Goal: Task Accomplishment & Management: Manage account settings

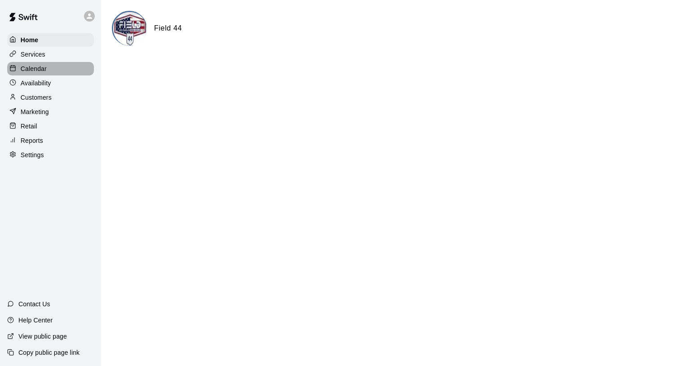
click at [35, 73] on p "Calendar" at bounding box center [34, 68] width 26 height 9
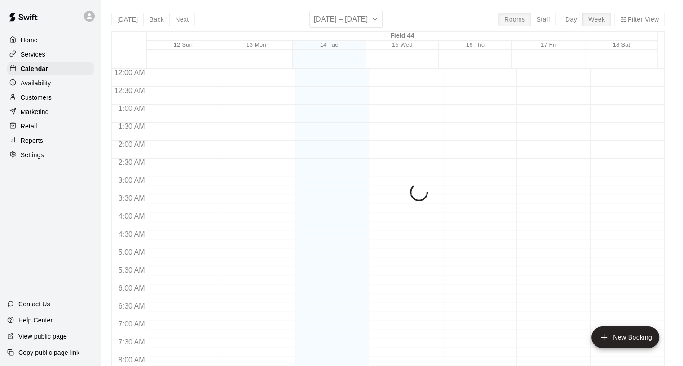
scroll to position [518, 0]
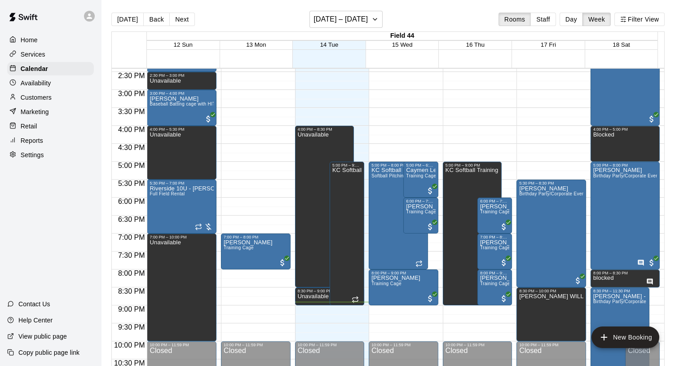
click at [568, 18] on button "Day" at bounding box center [570, 19] width 23 height 13
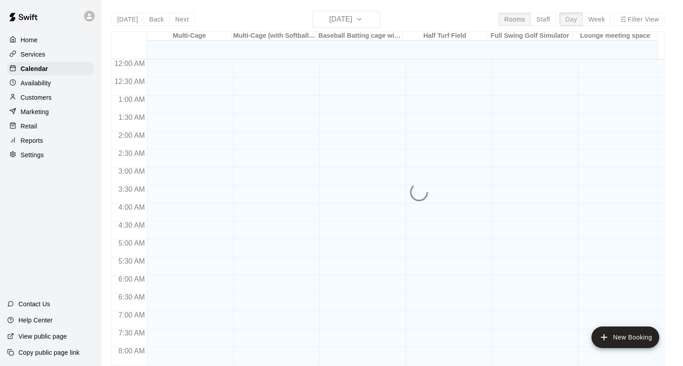
scroll to position [545, 0]
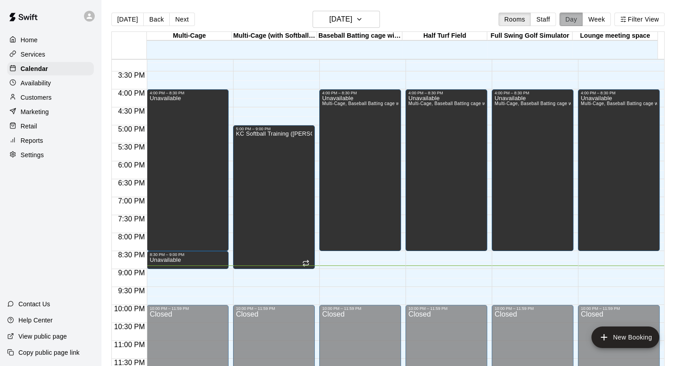
click at [573, 20] on button "Day" at bounding box center [570, 19] width 23 height 13
click at [368, 19] on button "[DATE]" at bounding box center [345, 19] width 67 height 17
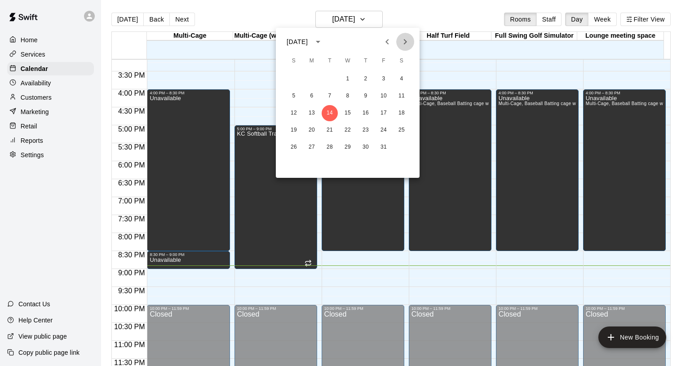
click at [405, 39] on icon "Next month" at bounding box center [405, 41] width 11 height 11
click at [382, 149] on button "28" at bounding box center [383, 147] width 16 height 16
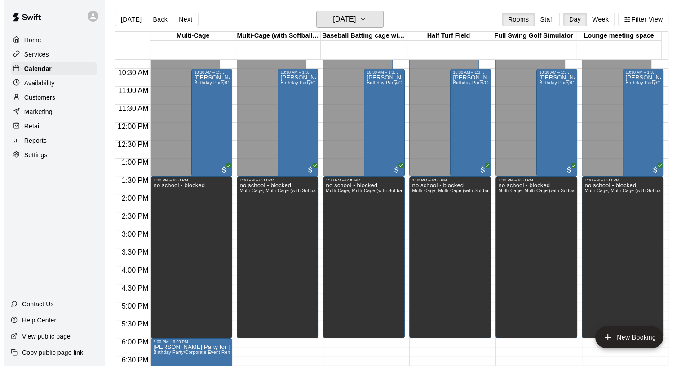
scroll to position [365, 0]
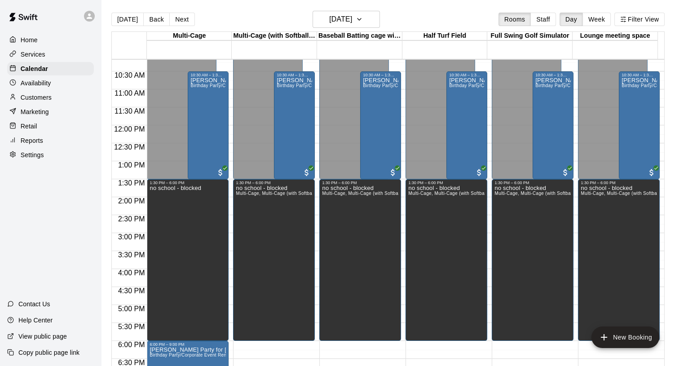
click at [197, 245] on div "no school - blocked" at bounding box center [176, 368] width 52 height 366
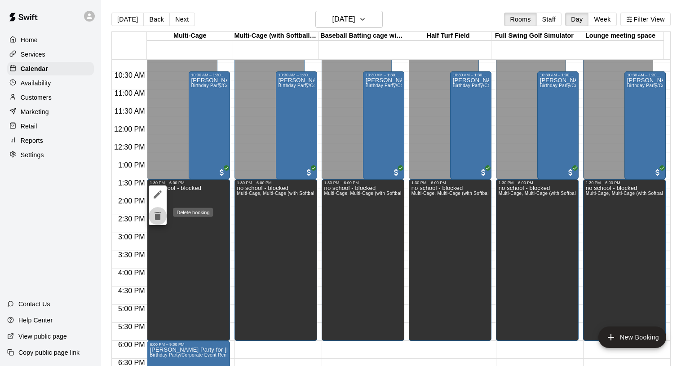
click at [160, 217] on icon "delete" at bounding box center [157, 216] width 6 height 8
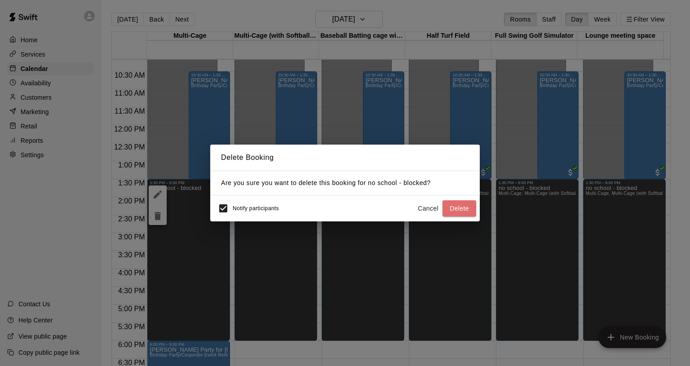
click at [461, 211] on button "Delete" at bounding box center [459, 208] width 34 height 17
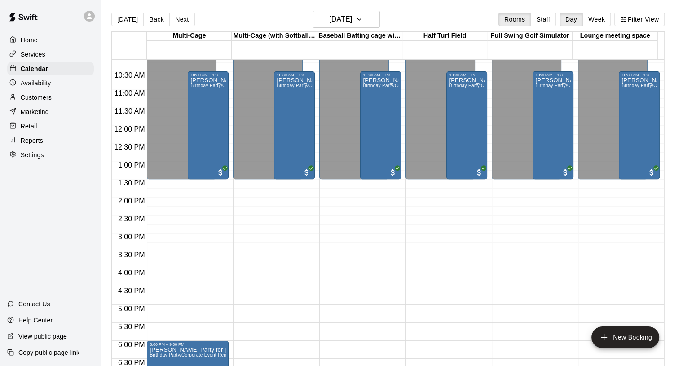
click at [158, 219] on div "12:00 AM – 1:30 PM Closed 6:00 PM – 9:00 PM Mike Bowen Party for Jacob Birthday…" at bounding box center [188, 125] width 82 height 862
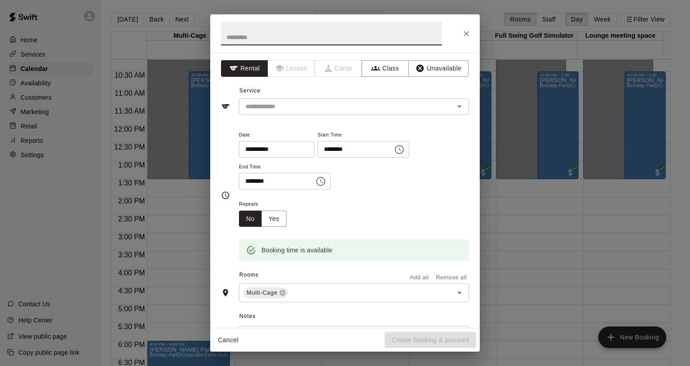
click at [314, 35] on input "text" at bounding box center [331, 34] width 221 height 24
type input "**********"
click at [405, 150] on icon "Choose time, selected time is 2:30 PM" at bounding box center [399, 149] width 11 height 11
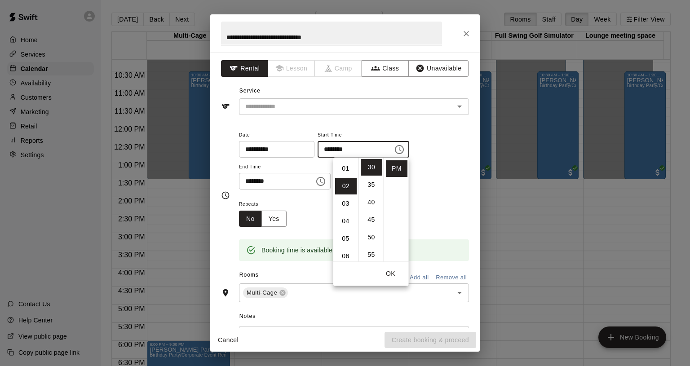
scroll to position [0, 0]
click at [347, 186] on li "01" at bounding box center [346, 184] width 22 height 17
type input "********"
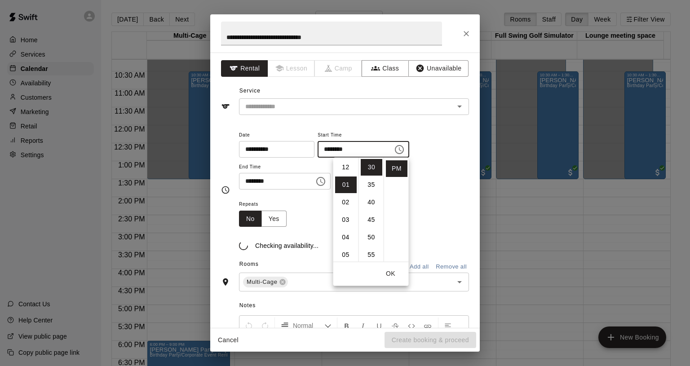
scroll to position [18, 0]
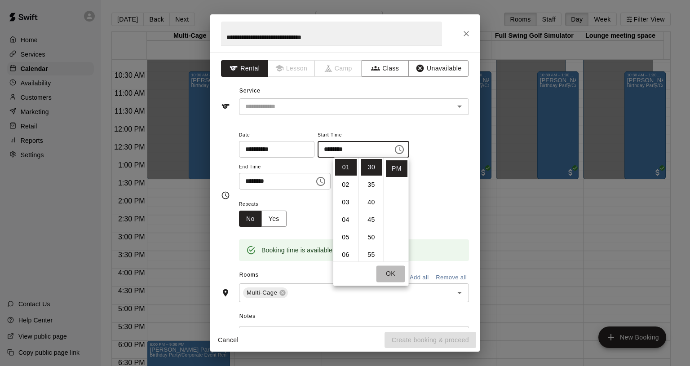
click at [390, 271] on button "OK" at bounding box center [390, 273] width 29 height 17
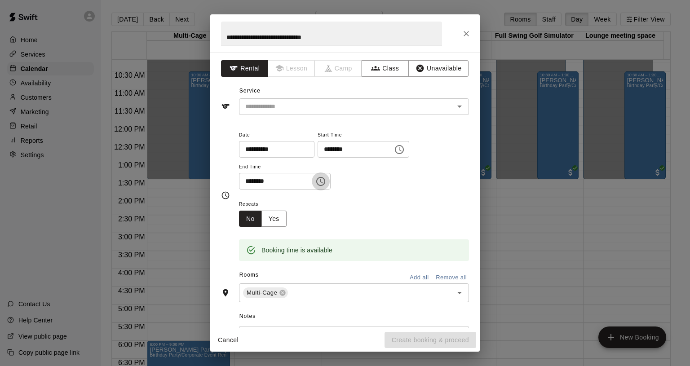
click at [326, 180] on icon "Choose time, selected time is 3:00 PM" at bounding box center [320, 181] width 11 height 11
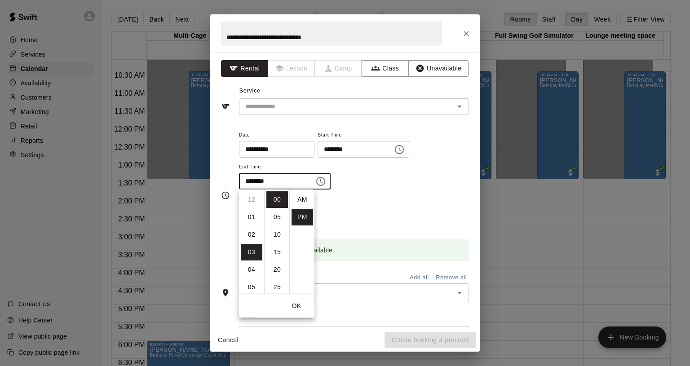
scroll to position [16, 0]
click at [254, 254] on li "06" at bounding box center [252, 252] width 22 height 17
type input "********"
click at [397, 203] on div "Repeats No Yes" at bounding box center [354, 212] width 230 height 28
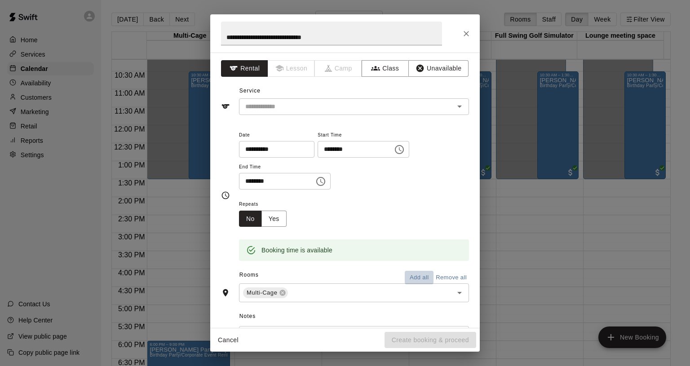
click at [414, 276] on button "Add all" at bounding box center [419, 278] width 29 height 14
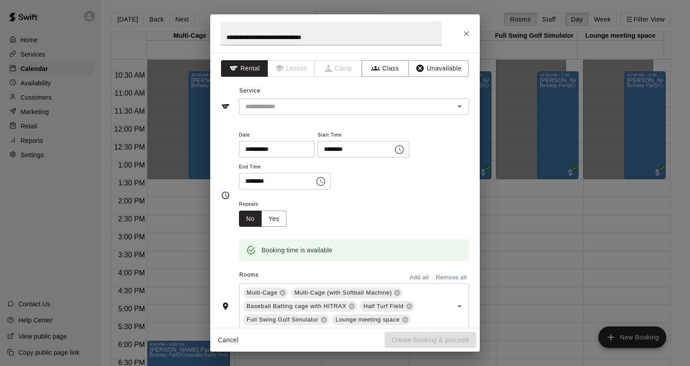
click at [422, 67] on button "Unavailable" at bounding box center [438, 68] width 60 height 17
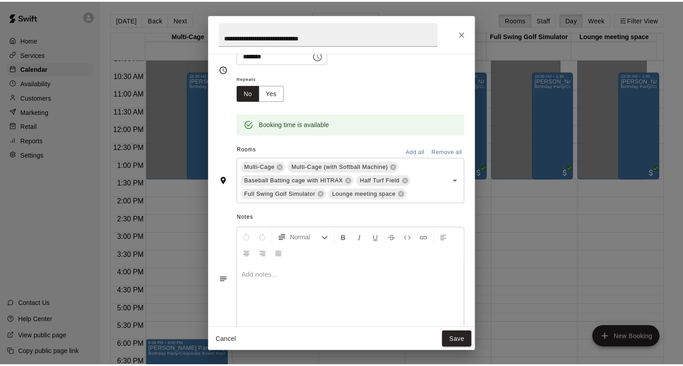
scroll to position [101, 0]
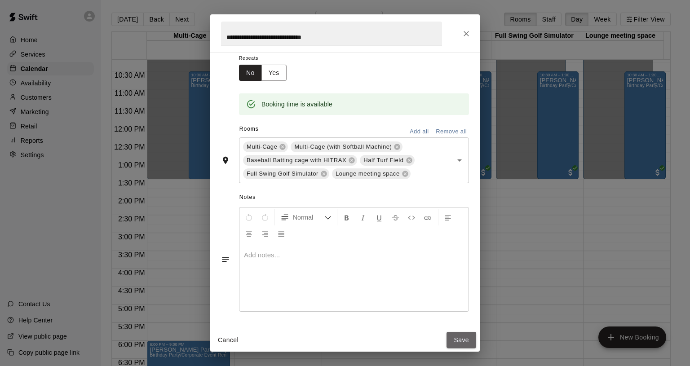
click at [463, 340] on button "Save" at bounding box center [461, 340] width 30 height 17
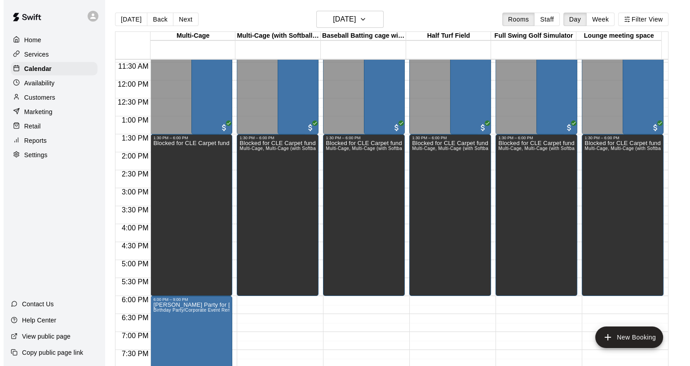
scroll to position [545, 0]
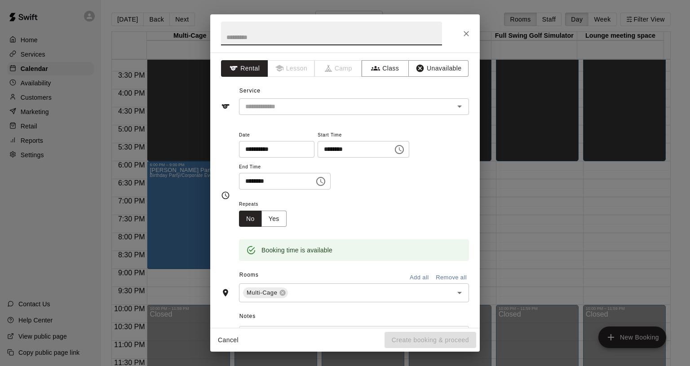
click at [422, 64] on button "Unavailable" at bounding box center [438, 68] width 60 height 17
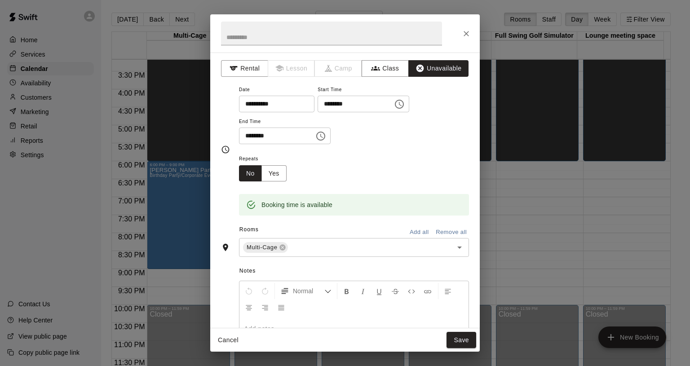
click at [326, 136] on icon "Choose time, selected time is 9:30 PM" at bounding box center [320, 136] width 11 height 11
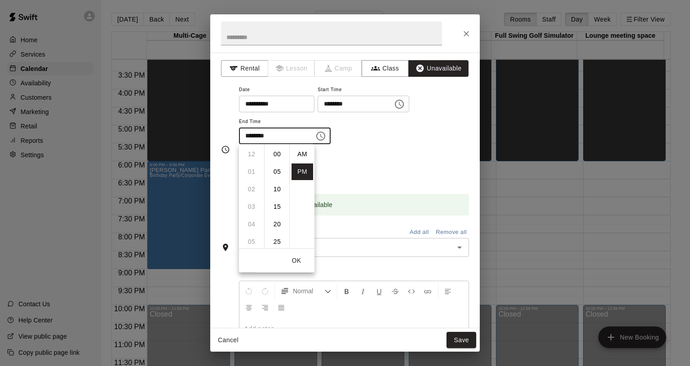
scroll to position [16, 0]
click at [251, 173] on li "10" at bounding box center [252, 171] width 22 height 17
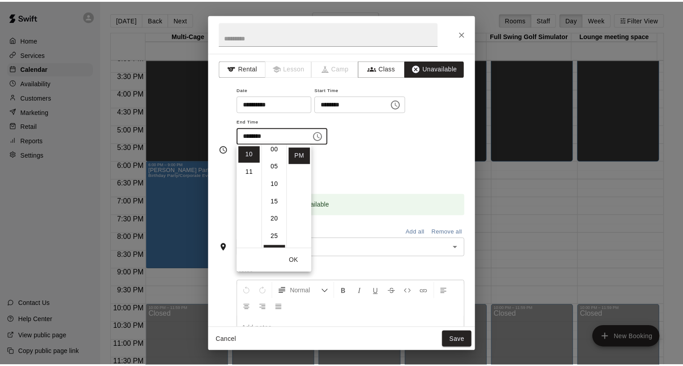
scroll to position [0, 0]
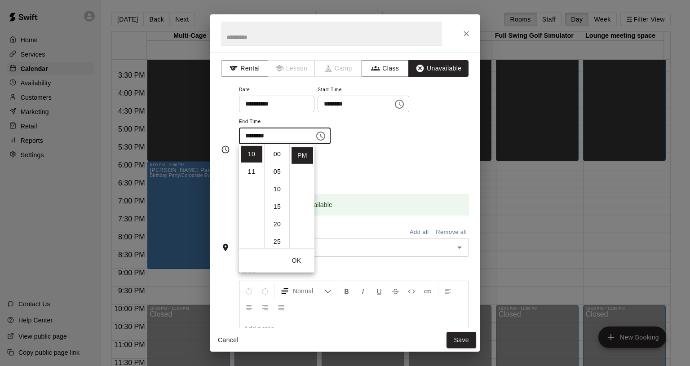
click at [278, 156] on li "00" at bounding box center [277, 154] width 22 height 17
type input "********"
click at [413, 229] on button "Add all" at bounding box center [419, 232] width 29 height 14
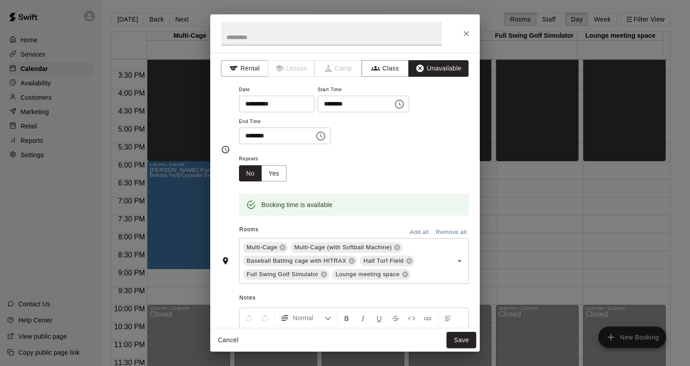
click at [463, 341] on button "Save" at bounding box center [461, 340] width 30 height 17
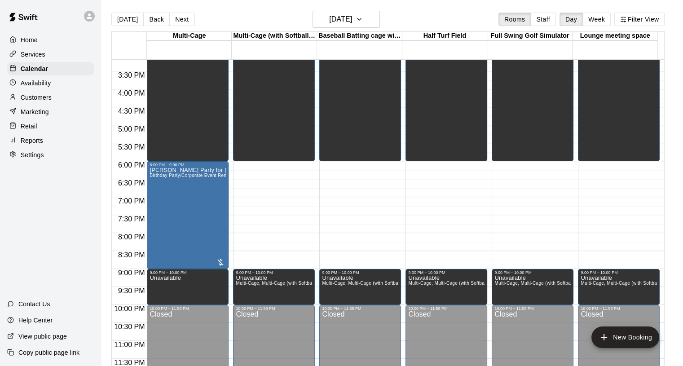
click at [182, 192] on div "Mike Bowen Party for Jacob Birthday Party/Corporate Event Rental (3 HOURS)" at bounding box center [188, 350] width 76 height 366
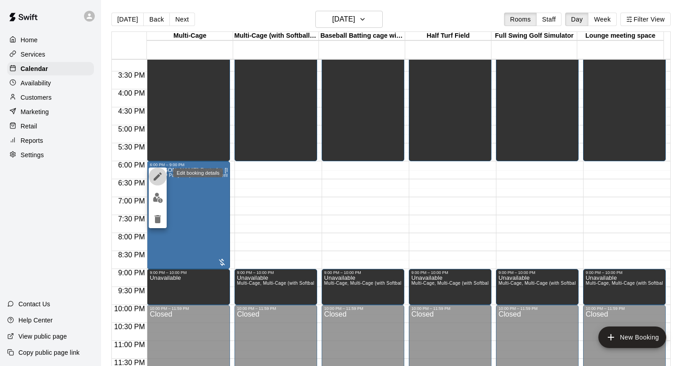
click at [160, 172] on icon "edit" at bounding box center [157, 176] width 11 height 11
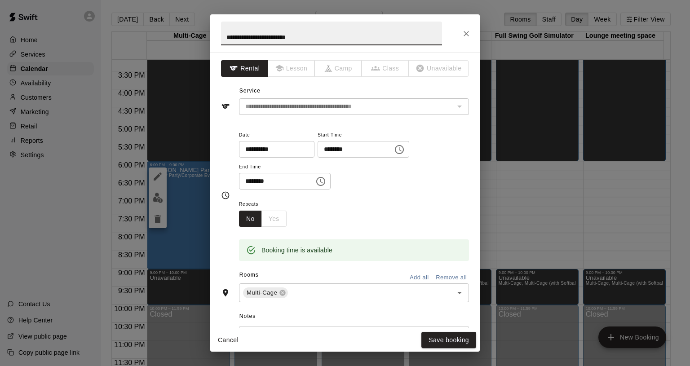
click at [414, 273] on button "Add all" at bounding box center [419, 278] width 29 height 14
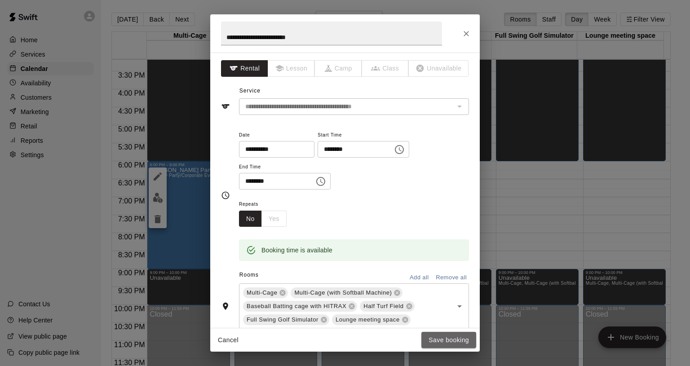
click at [449, 339] on button "Save booking" at bounding box center [448, 340] width 55 height 17
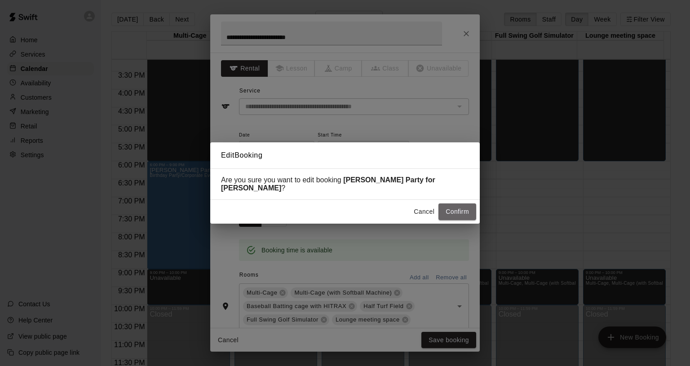
click at [452, 205] on button "Confirm" at bounding box center [457, 211] width 38 height 17
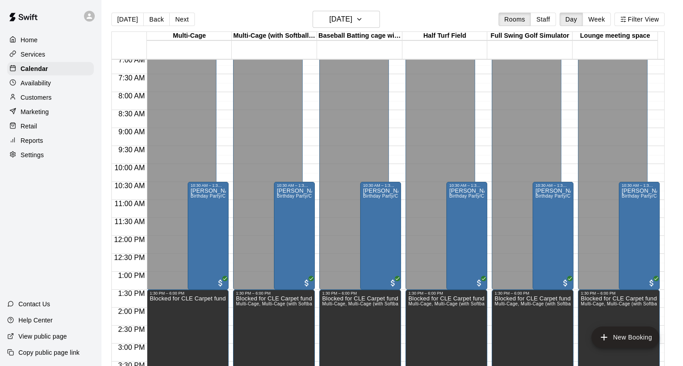
scroll to position [321, 0]
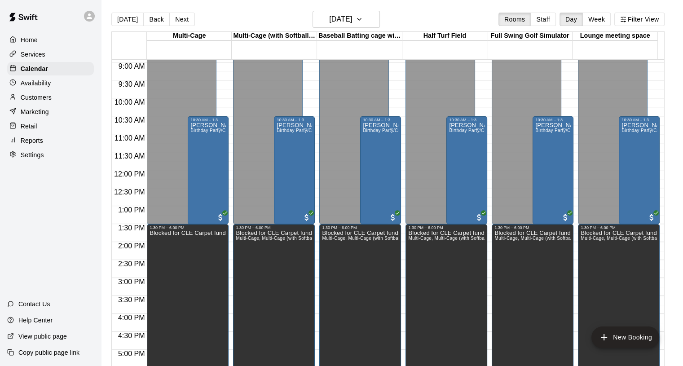
click at [209, 129] on span "Birthday Party/Corporate Event Rental (3 HOURS)" at bounding box center [244, 130] width 108 height 5
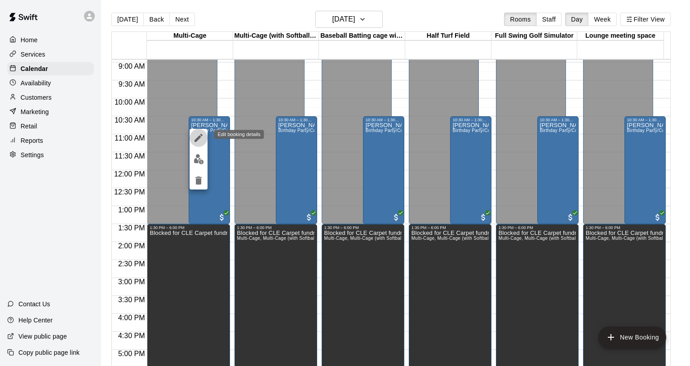
click at [200, 136] on icon "edit" at bounding box center [198, 137] width 11 height 11
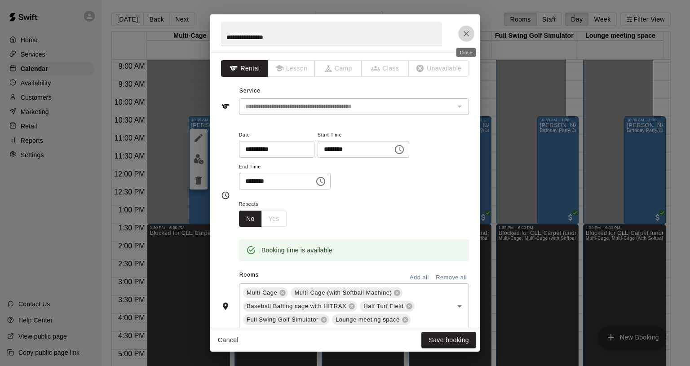
click at [462, 32] on icon "Close" at bounding box center [466, 33] width 9 height 9
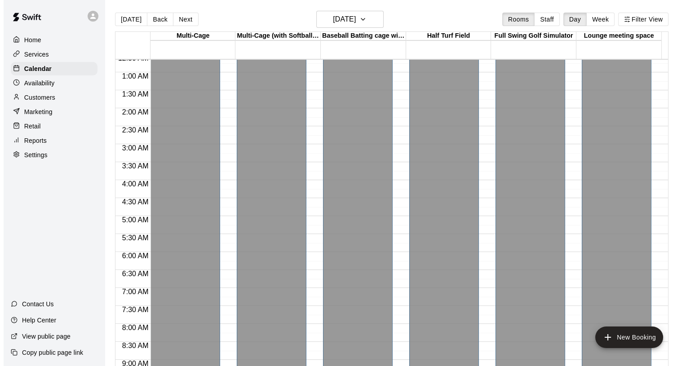
scroll to position [0, 0]
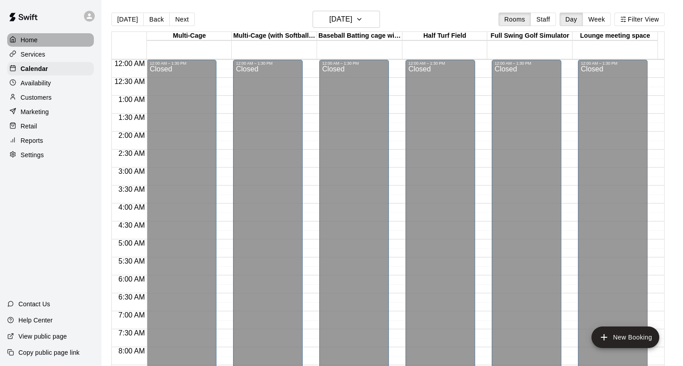
click at [32, 35] on div "Home" at bounding box center [50, 39] width 87 height 13
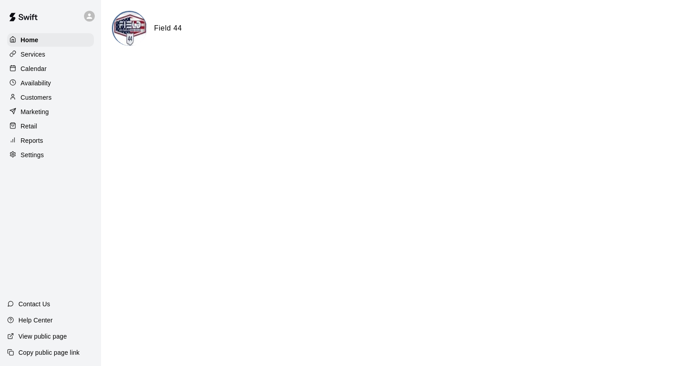
click at [39, 97] on p "Customers" at bounding box center [36, 97] width 31 height 9
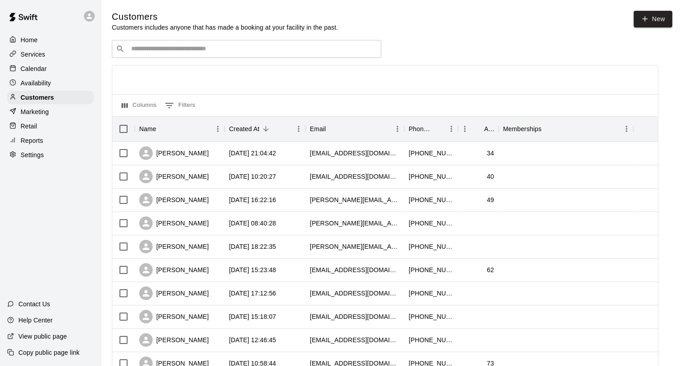
click at [35, 69] on p "Calendar" at bounding box center [34, 68] width 26 height 9
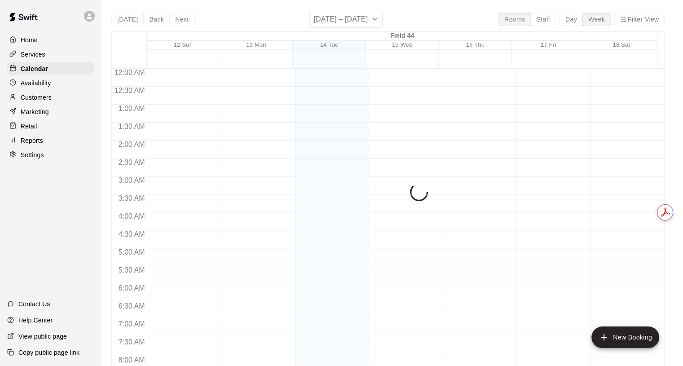
scroll to position [518, 0]
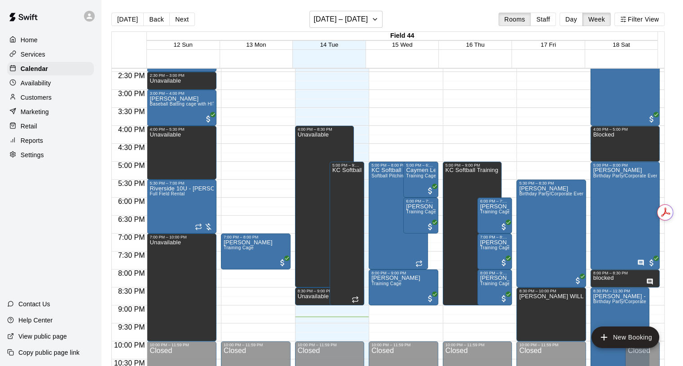
drag, startPoint x: 578, startPoint y: 22, endPoint x: 497, endPoint y: 22, distance: 80.8
click at [578, 22] on button "Day" at bounding box center [570, 19] width 23 height 13
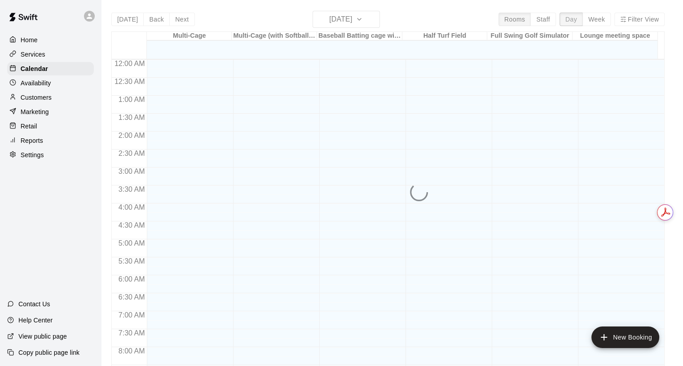
scroll to position [545, 0]
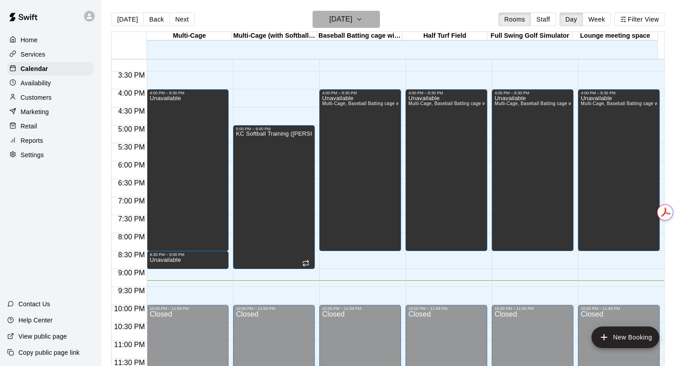
click at [346, 22] on h6 "[DATE]" at bounding box center [340, 19] width 23 height 13
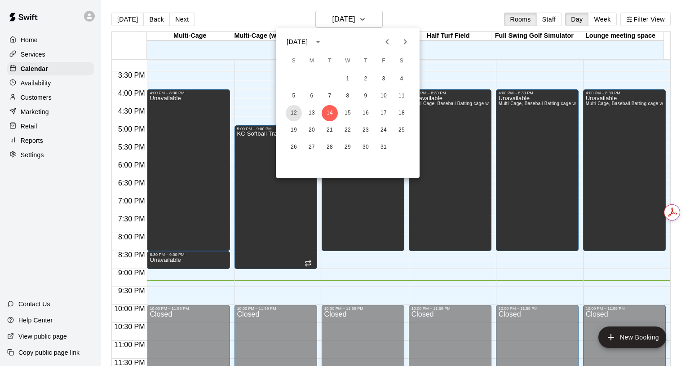
click at [293, 114] on button "12" at bounding box center [294, 113] width 16 height 16
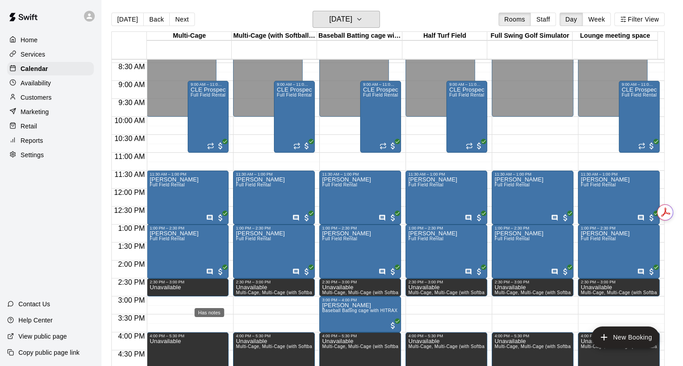
scroll to position [276, 0]
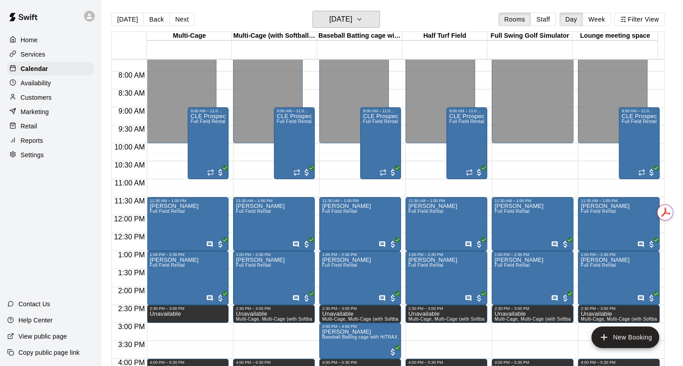
click at [368, 22] on button "[DATE]" at bounding box center [345, 19] width 67 height 17
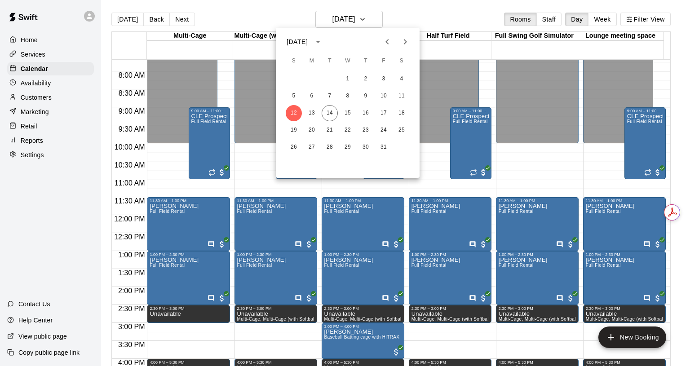
click at [171, 161] on div at bounding box center [345, 183] width 690 height 366
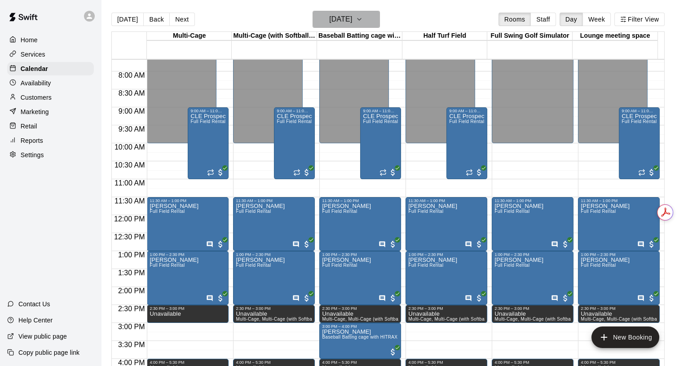
click at [369, 21] on button "[DATE]" at bounding box center [345, 19] width 67 height 17
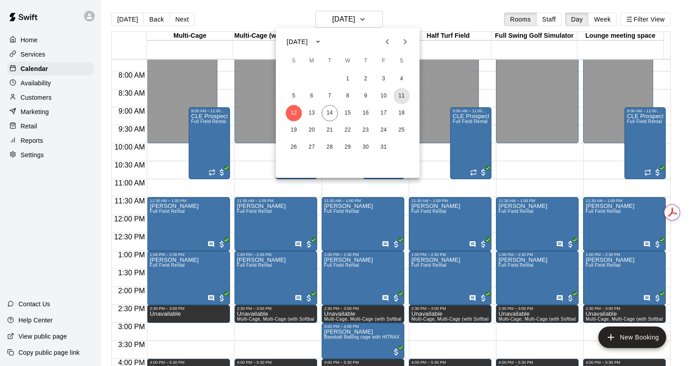
click at [400, 97] on button "11" at bounding box center [401, 96] width 16 height 16
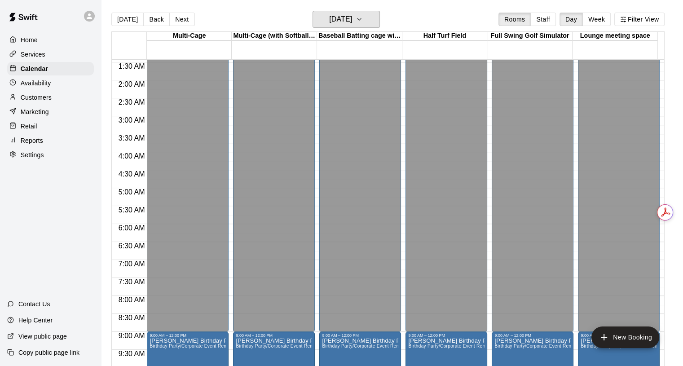
scroll to position [0, 0]
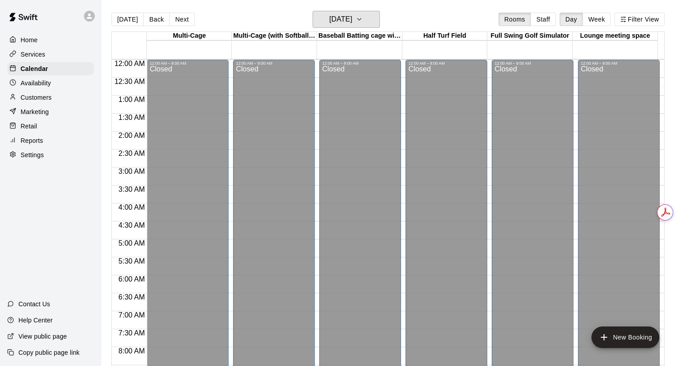
click at [352, 22] on h6 "[DATE]" at bounding box center [340, 19] width 23 height 13
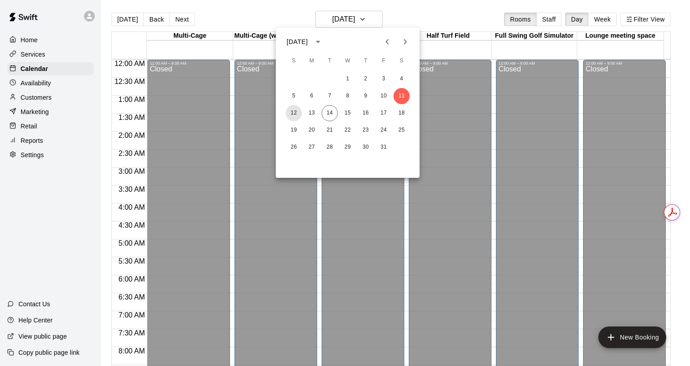
click at [292, 113] on button "12" at bounding box center [294, 113] width 16 height 16
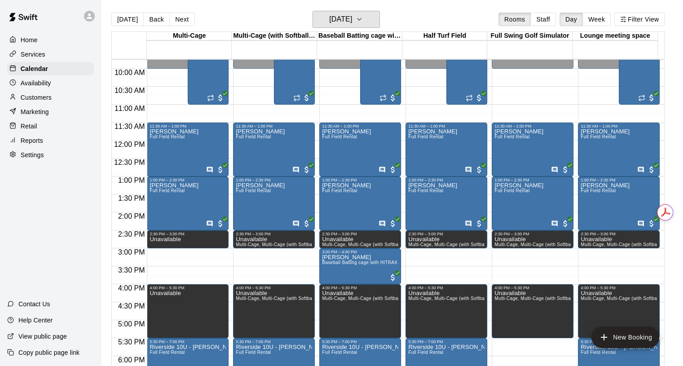
scroll to position [404, 0]
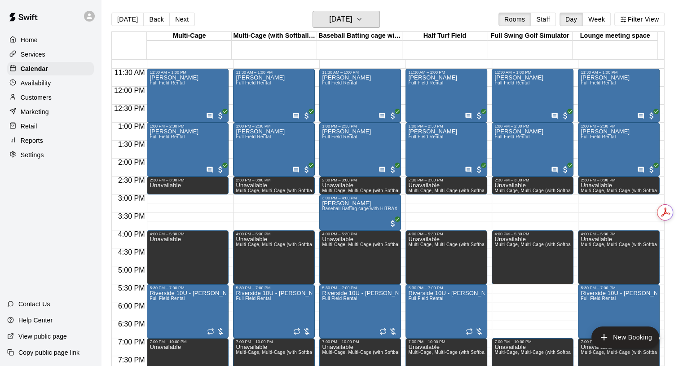
click at [352, 18] on h6 "[DATE]" at bounding box center [340, 19] width 23 height 13
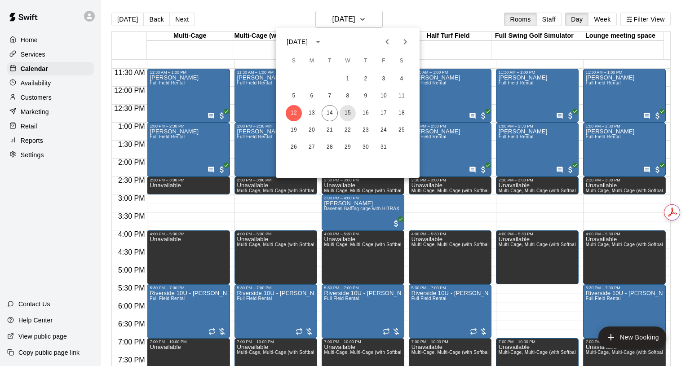
click at [348, 113] on button "15" at bounding box center [347, 113] width 16 height 16
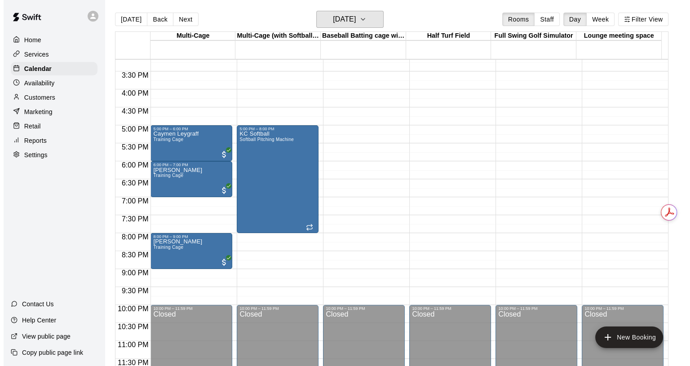
scroll to position [500, 0]
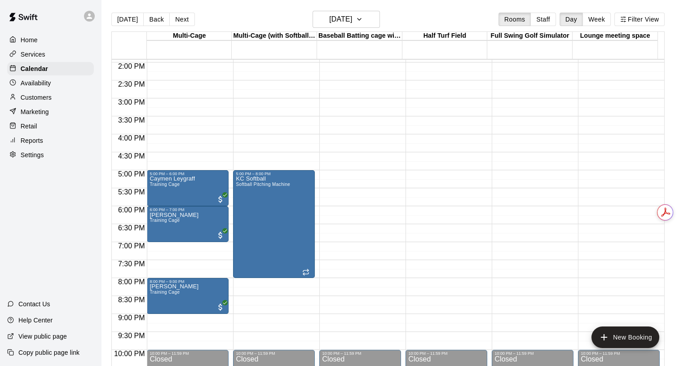
click at [625, 339] on button "New Booking" at bounding box center [625, 337] width 68 height 22
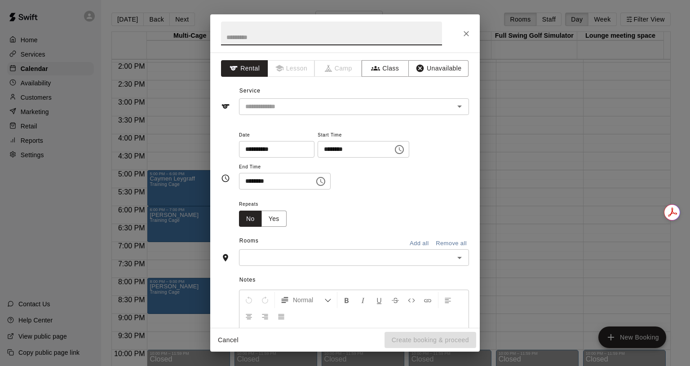
click at [431, 68] on button "Unavailable" at bounding box center [438, 68] width 60 height 17
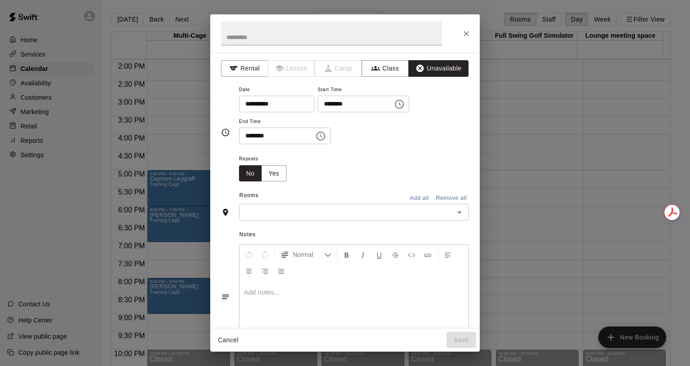
click at [465, 34] on icon "Close" at bounding box center [465, 33] width 5 height 5
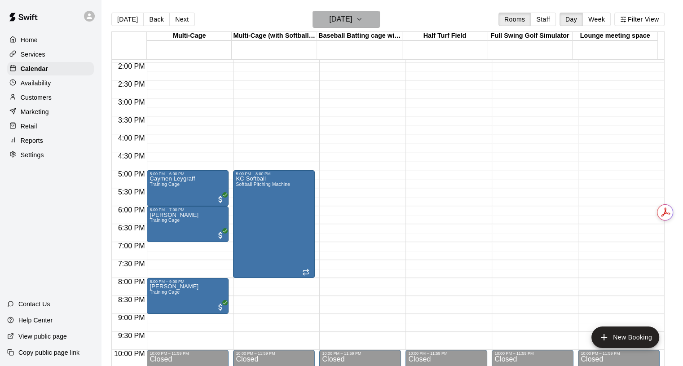
click at [380, 21] on button "[DATE]" at bounding box center [345, 19] width 67 height 17
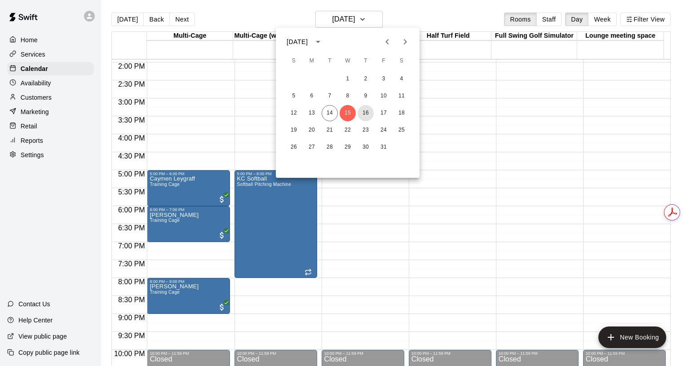
click at [364, 115] on button "16" at bounding box center [365, 113] width 16 height 16
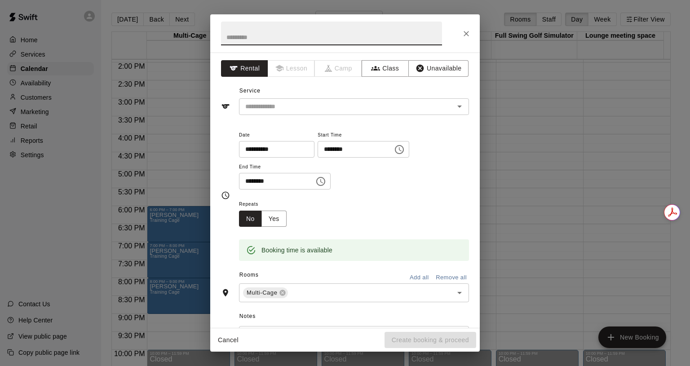
click at [466, 33] on icon "Close" at bounding box center [466, 33] width 9 height 9
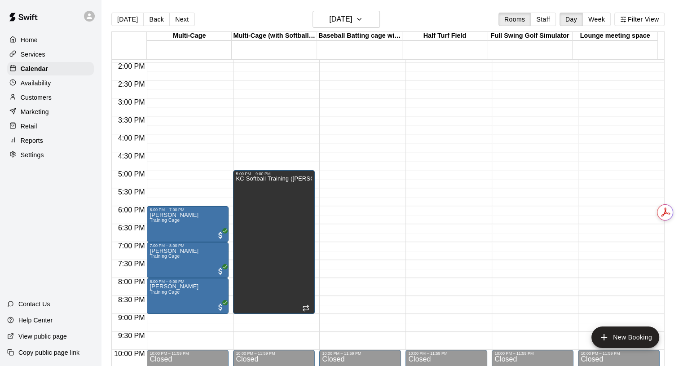
click at [35, 70] on p "Calendar" at bounding box center [34, 68] width 27 height 9
click at [363, 16] on icon "button" at bounding box center [359, 19] width 7 height 11
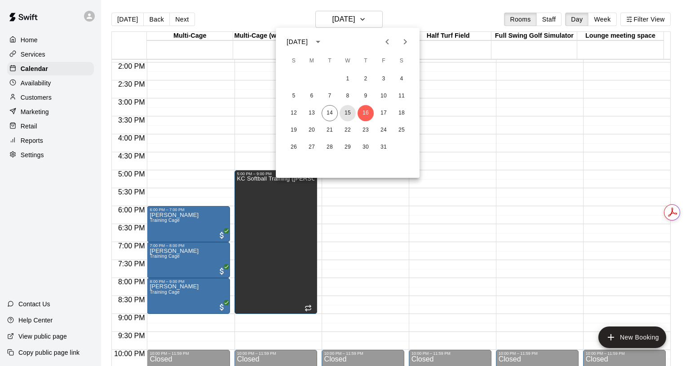
click at [347, 114] on button "15" at bounding box center [347, 113] width 16 height 16
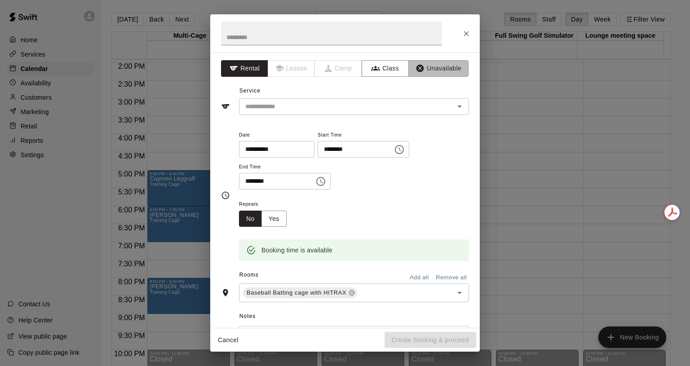
click at [434, 68] on button "Unavailable" at bounding box center [438, 68] width 60 height 17
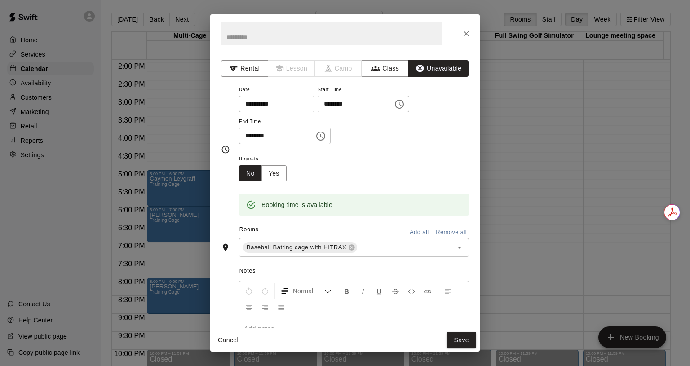
click at [405, 102] on icon "Choose time, selected time is 5:00 PM" at bounding box center [399, 104] width 11 height 11
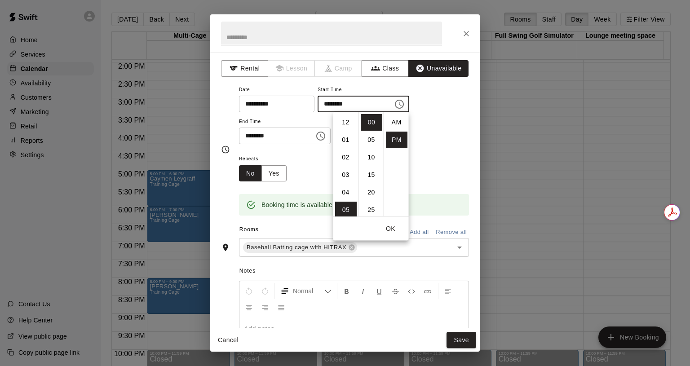
scroll to position [16, 0]
click at [345, 145] on li "04" at bounding box center [346, 149] width 22 height 17
type input "********"
click at [393, 227] on button "OK" at bounding box center [390, 228] width 29 height 16
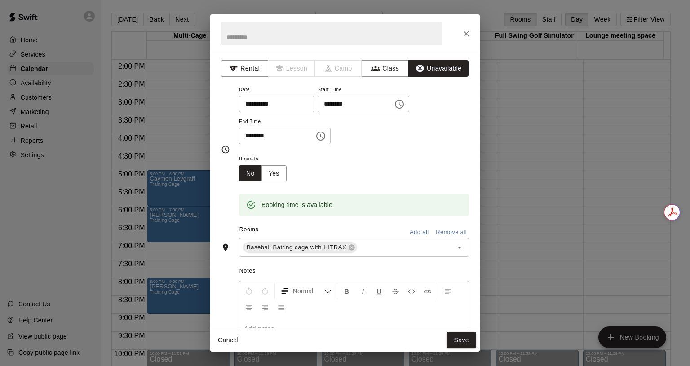
click at [326, 136] on icon "Choose time, selected time is 5:30 PM" at bounding box center [320, 136] width 11 height 11
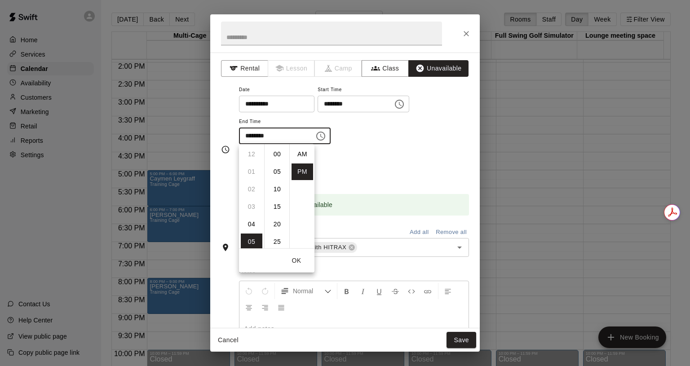
scroll to position [16, 0]
click at [248, 207] on li "08" at bounding box center [252, 206] width 22 height 17
type input "********"
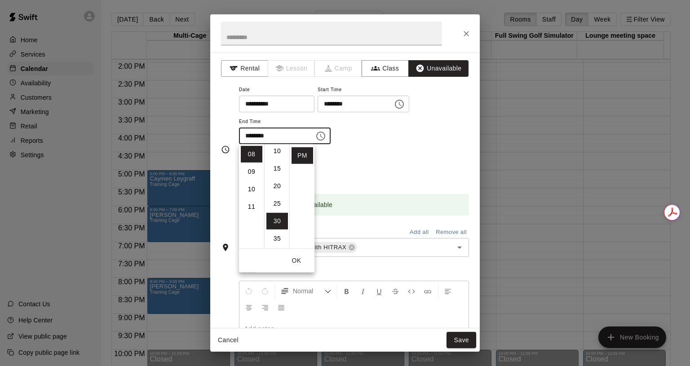
scroll to position [90, 0]
click at [278, 172] on li "30" at bounding box center [277, 169] width 22 height 17
click at [299, 260] on button "OK" at bounding box center [296, 260] width 29 height 17
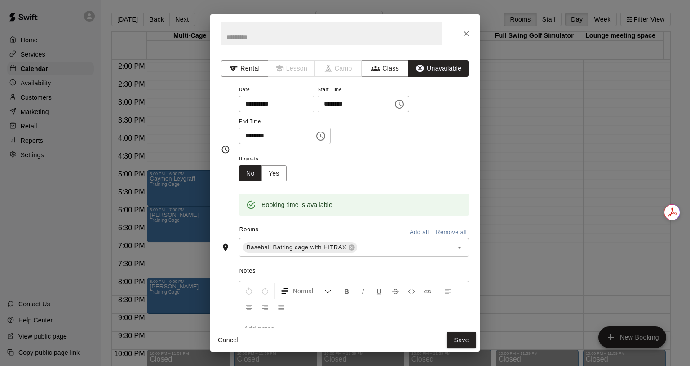
click at [457, 339] on button "Save" at bounding box center [461, 340] width 30 height 17
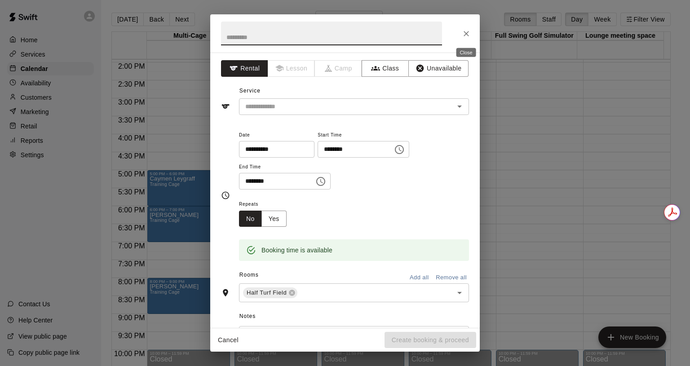
click at [465, 31] on icon "Close" at bounding box center [466, 33] width 9 height 9
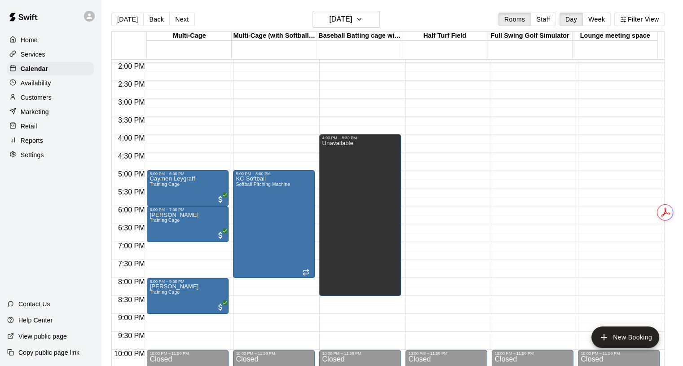
click at [367, 170] on div "Unavailable" at bounding box center [360, 323] width 76 height 366
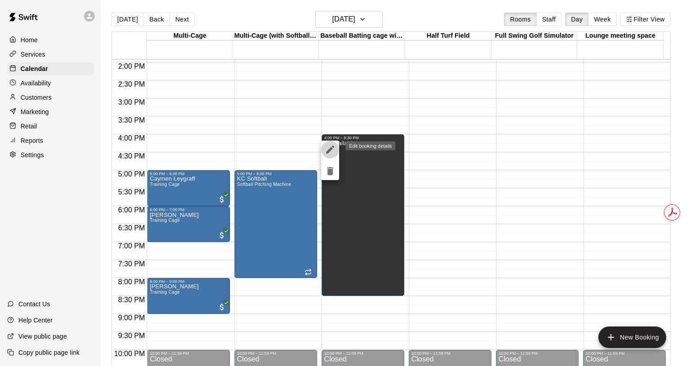
click at [331, 149] on icon "edit" at bounding box center [330, 149] width 8 height 8
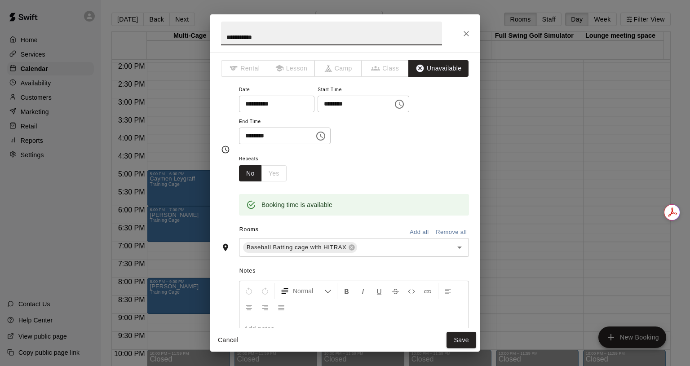
click at [454, 245] on icon "Open" at bounding box center [459, 247] width 11 height 11
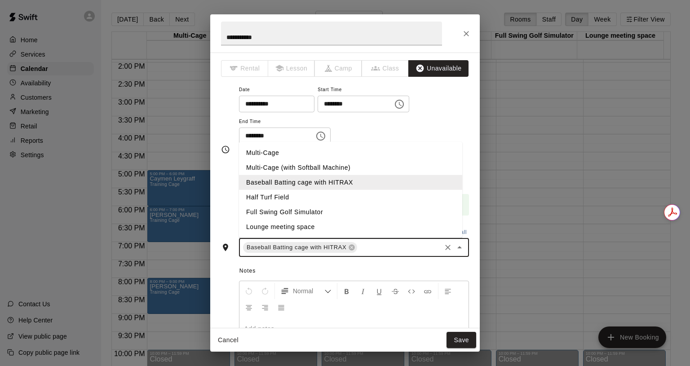
click at [282, 198] on li "Half Turf Field" at bounding box center [350, 197] width 223 height 15
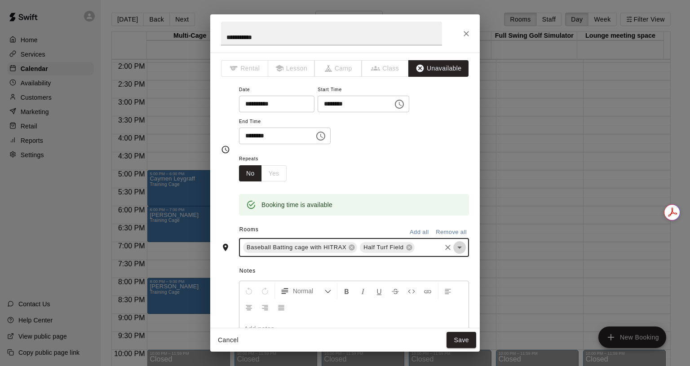
click at [454, 251] on icon "Open" at bounding box center [459, 247] width 11 height 11
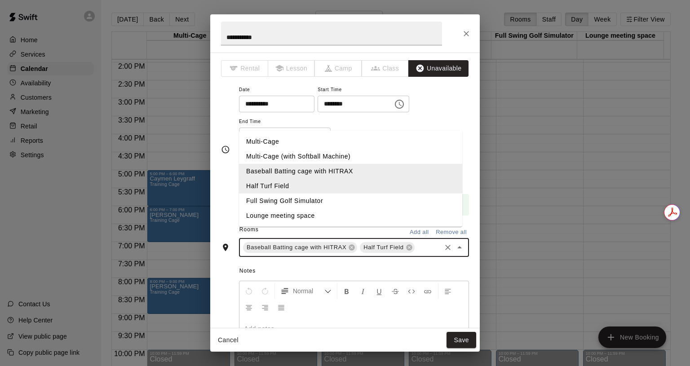
click at [310, 208] on li "Full Swing Golf Simulator" at bounding box center [350, 201] width 223 height 15
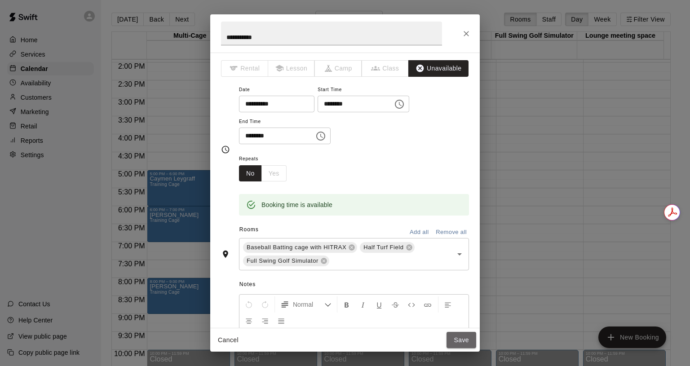
click at [459, 338] on button "Save" at bounding box center [461, 340] width 30 height 17
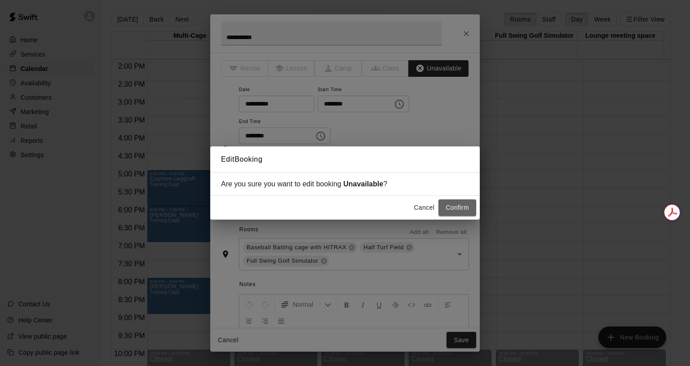
click at [461, 209] on button "Confirm" at bounding box center [457, 207] width 38 height 17
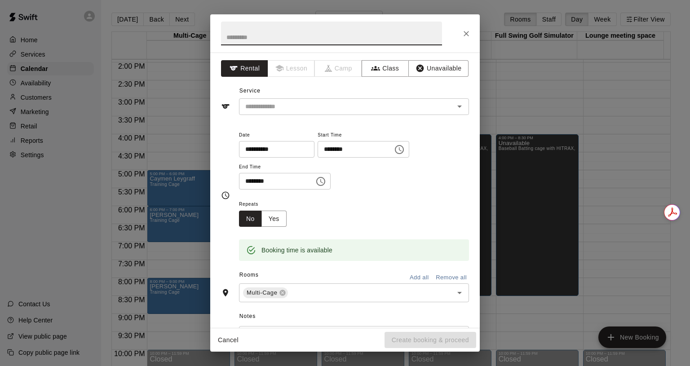
click at [326, 182] on icon "Choose time, selected time is 7:30 PM" at bounding box center [320, 181] width 11 height 11
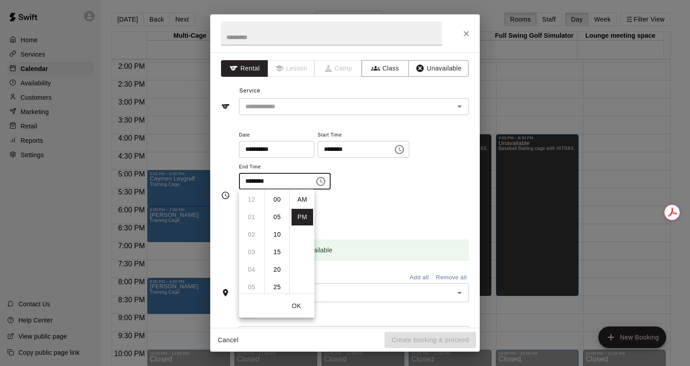
scroll to position [16, 0]
click at [252, 218] on li "08" at bounding box center [252, 217] width 22 height 17
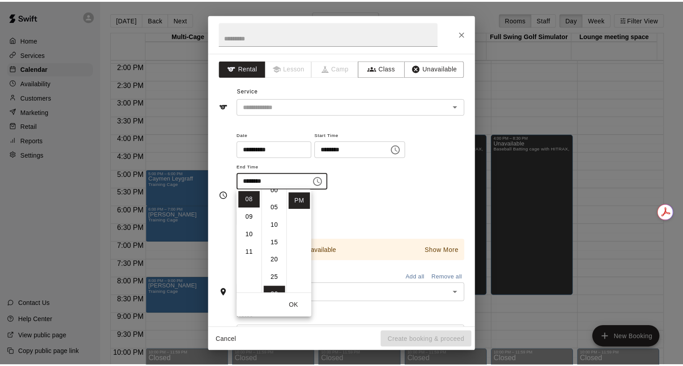
scroll to position [0, 0]
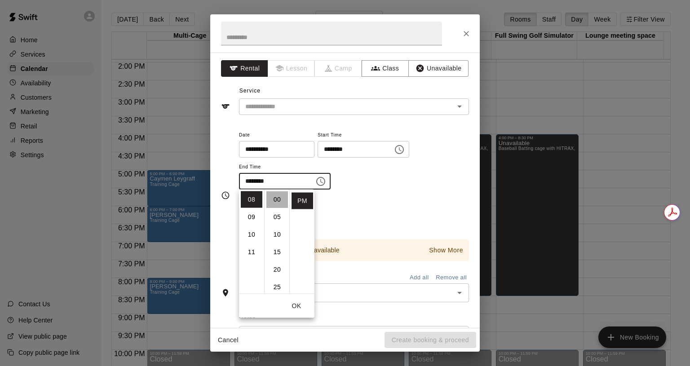
click at [275, 202] on li "00" at bounding box center [277, 199] width 22 height 17
type input "********"
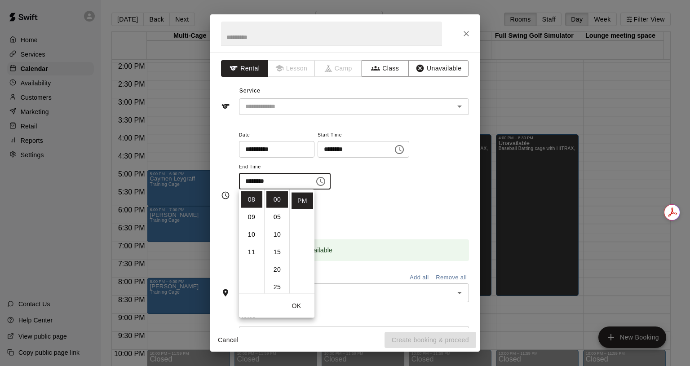
click at [381, 217] on div "Repeats No Yes" at bounding box center [354, 212] width 230 height 28
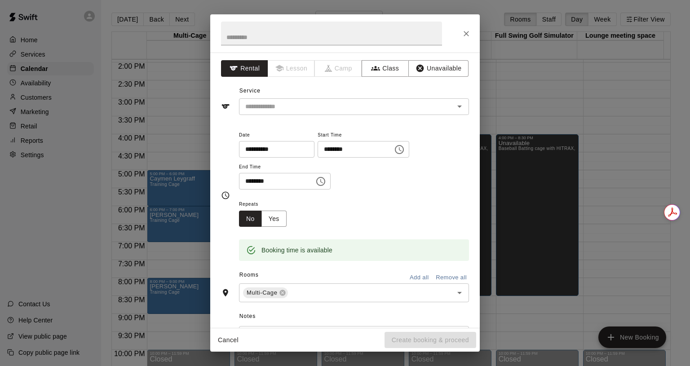
click at [427, 66] on button "Unavailable" at bounding box center [438, 68] width 60 height 17
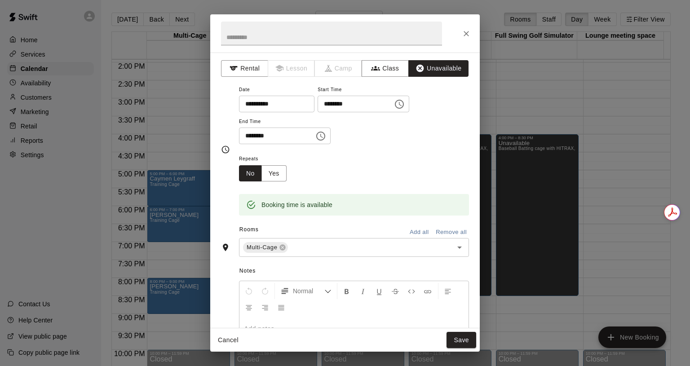
click at [451, 342] on button "Save" at bounding box center [461, 340] width 30 height 17
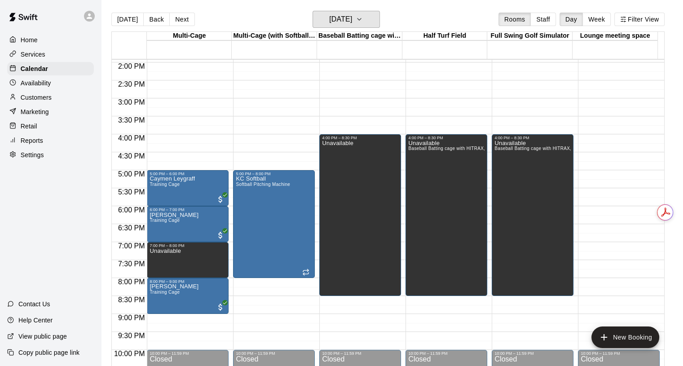
click at [380, 25] on button "[DATE]" at bounding box center [345, 19] width 67 height 17
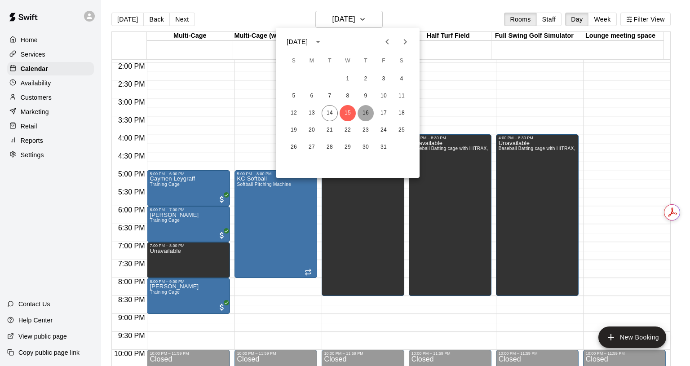
click at [365, 114] on button "16" at bounding box center [365, 113] width 16 height 16
